Goal: Task Accomplishment & Management: Complete application form

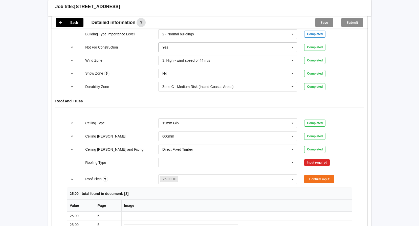
scroll to position [228, 0]
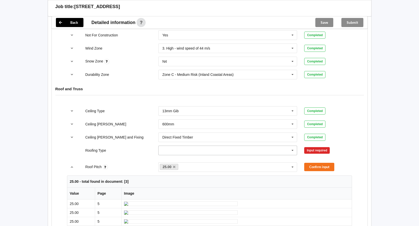
click at [293, 151] on icon at bounding box center [293, 150] width 8 height 9
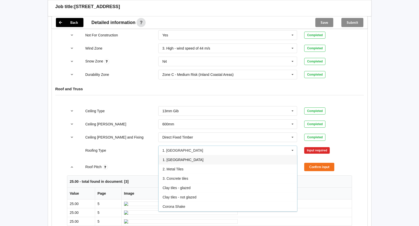
click at [193, 160] on div "1. [GEOGRAPHIC_DATA]" at bounding box center [228, 159] width 139 height 9
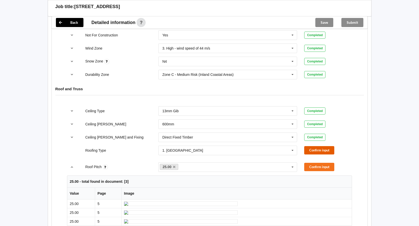
click at [311, 148] on button "Confirm input" at bounding box center [319, 150] width 30 height 8
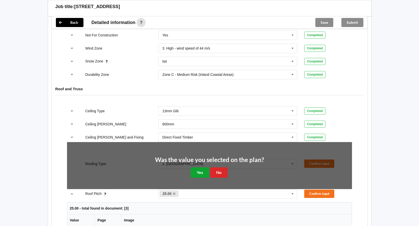
click at [199, 171] on button "Yes" at bounding box center [200, 173] width 18 height 10
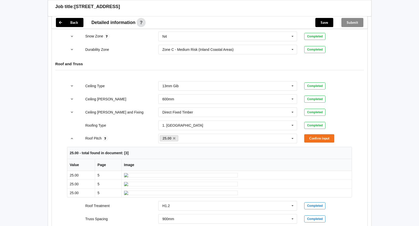
scroll to position [253, 0]
click at [317, 138] on button "Confirm input" at bounding box center [319, 138] width 30 height 8
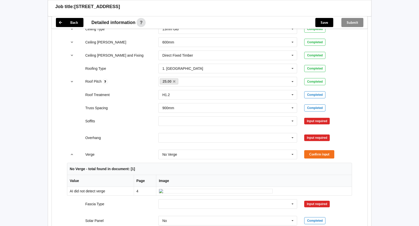
scroll to position [329, 0]
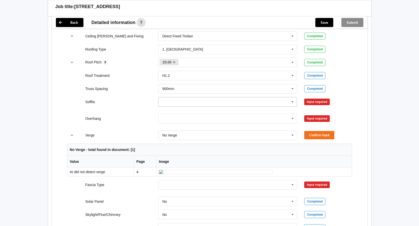
click at [293, 102] on icon at bounding box center [293, 101] width 8 height 9
click at [169, 112] on span "Boxed" at bounding box center [168, 111] width 10 height 4
click at [313, 104] on button "Confirm input" at bounding box center [319, 102] width 30 height 8
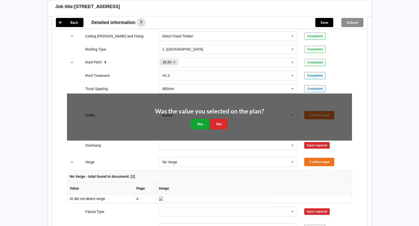
click at [201, 126] on button "Yes" at bounding box center [200, 124] width 18 height 10
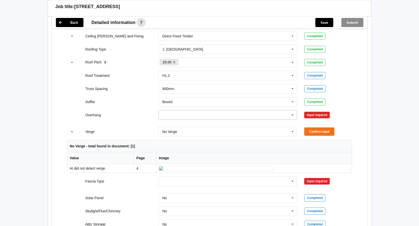
click at [289, 116] on icon at bounding box center [293, 115] width 8 height 9
click at [174, 143] on span "600mm" at bounding box center [169, 143] width 12 height 4
drag, startPoint x: 311, startPoint y: 115, endPoint x: 307, endPoint y: 116, distance: 4.6
click at [311, 115] on div "Input required" at bounding box center [317, 115] width 26 height 7
click at [317, 116] on div "Input required" at bounding box center [317, 115] width 26 height 7
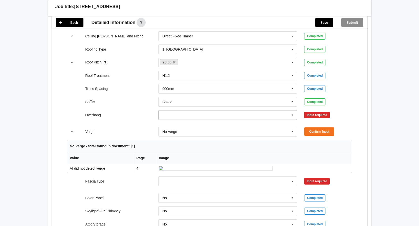
drag, startPoint x: 293, startPoint y: 116, endPoint x: 275, endPoint y: 117, distance: 17.7
click at [293, 116] on icon at bounding box center [293, 115] width 8 height 9
click at [175, 143] on div "600mm" at bounding box center [228, 142] width 139 height 9
click at [317, 115] on button "Confirm input" at bounding box center [319, 115] width 30 height 8
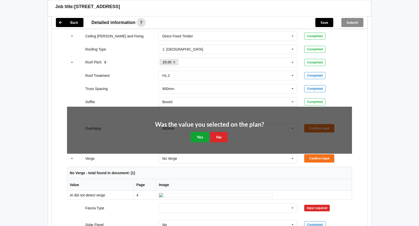
click at [198, 138] on button "Yes" at bounding box center [200, 137] width 18 height 10
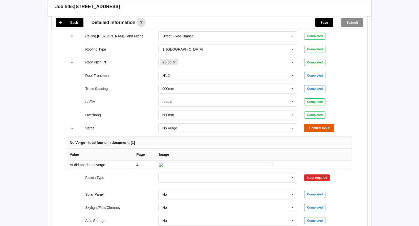
click at [313, 125] on button "Confirm input" at bounding box center [319, 128] width 30 height 8
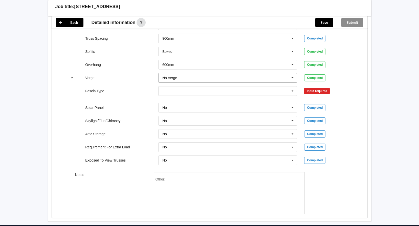
scroll to position [380, 0]
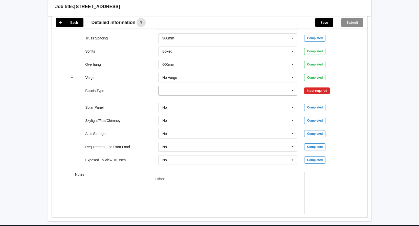
click at [292, 91] on icon at bounding box center [293, 90] width 8 height 9
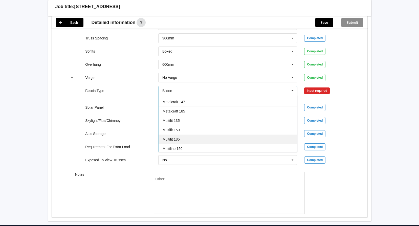
click at [177, 137] on div "Multifit 185" at bounding box center [228, 139] width 139 height 9
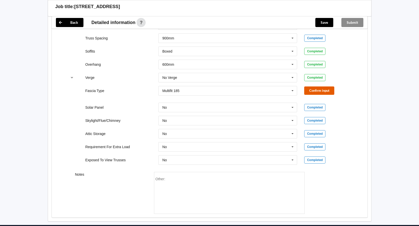
click at [320, 89] on button "Confirm input" at bounding box center [319, 91] width 30 height 8
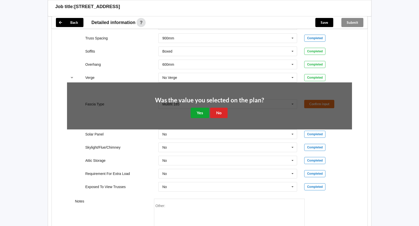
click at [198, 113] on button "Yes" at bounding box center [200, 113] width 18 height 10
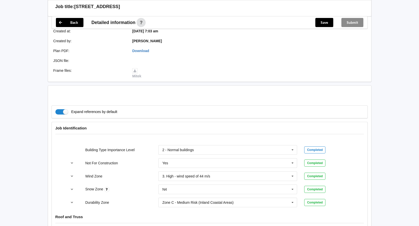
scroll to position [97, 0]
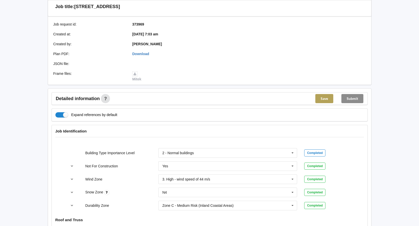
click at [324, 101] on button "Save" at bounding box center [325, 98] width 18 height 9
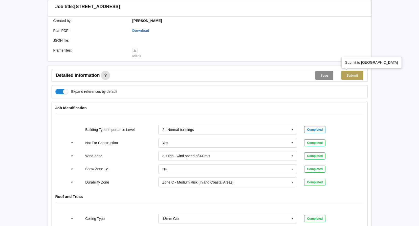
click at [353, 76] on button "Submit" at bounding box center [353, 75] width 22 height 9
